Goal: Transaction & Acquisition: Purchase product/service

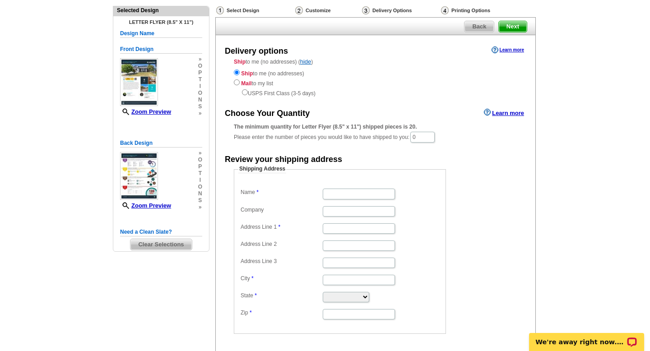
scroll to position [52, 0]
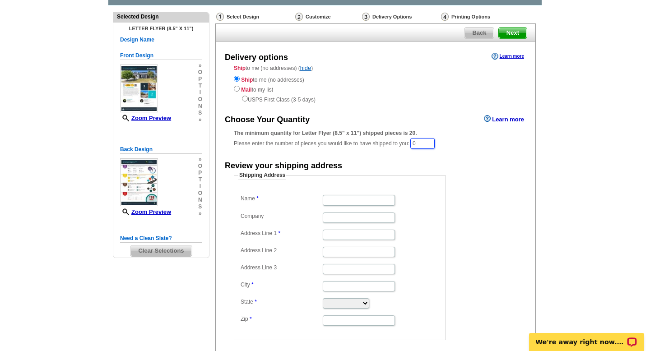
drag, startPoint x: 424, startPoint y: 145, endPoint x: 407, endPoint y: 145, distance: 16.7
click at [407, 145] on div "The minimum quantity for Letter Flyer (8.5" x 11") shipped pieces is 20. Please…" at bounding box center [375, 139] width 283 height 21
type input "50"
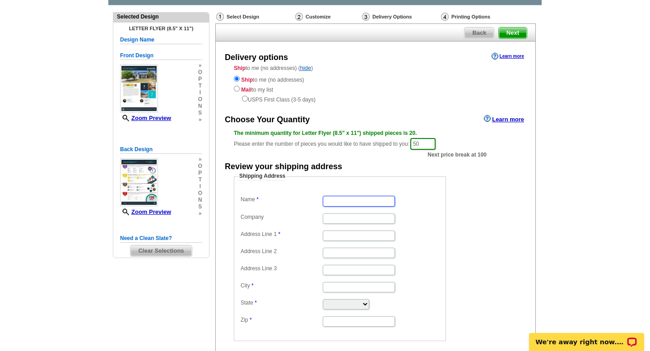
click at [370, 199] on input "Name" at bounding box center [359, 201] width 72 height 10
type input "Stephanie Wedge"
type input "2609 Starling Ct"
type input "Pleasanton"
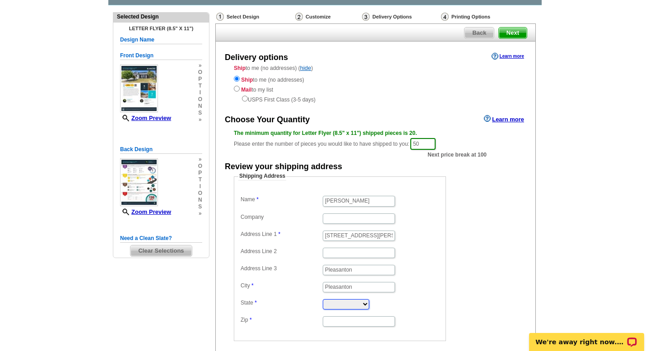
select select "CA"
type input "94566"
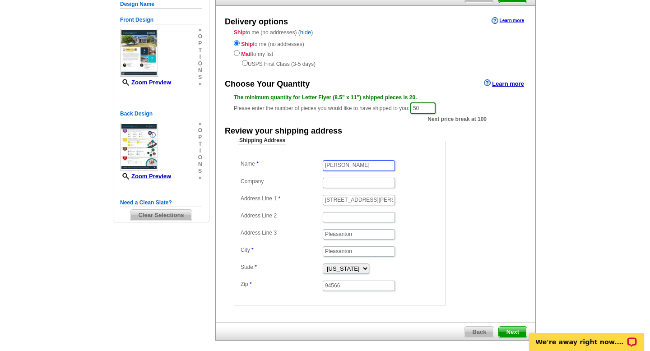
scroll to position [130, 0]
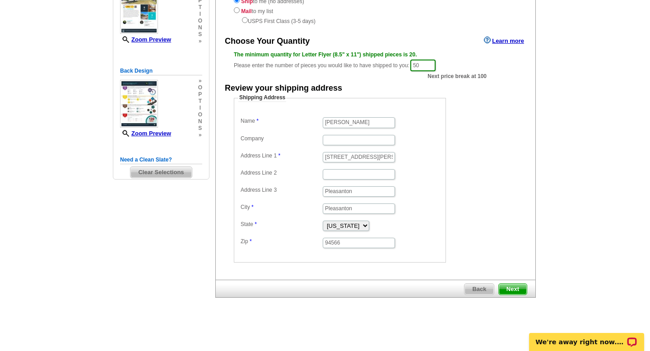
click at [517, 291] on span "Next" at bounding box center [513, 289] width 28 height 11
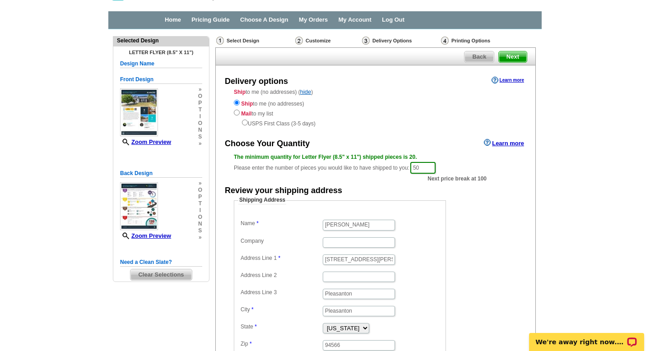
scroll to position [28, 0]
